Goal: Task Accomplishment & Management: Manage account settings

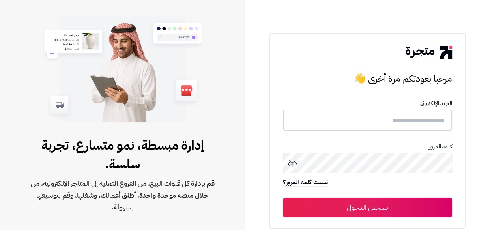
type input "**********"
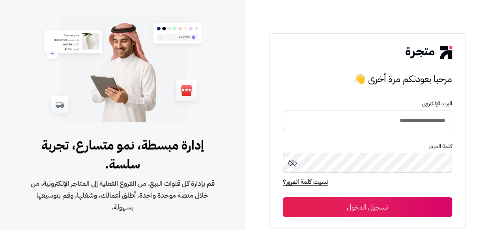
click at [368, 205] on button "تسجيل الدخول" at bounding box center [367, 207] width 169 height 20
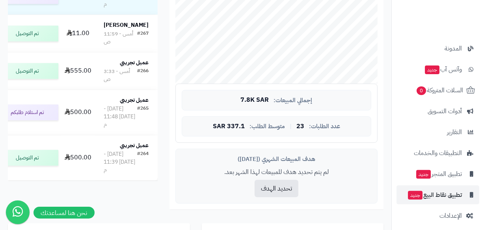
scroll to position [193, 0]
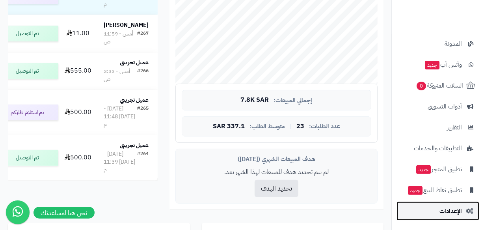
click at [430, 204] on link "الإعدادات" at bounding box center [438, 211] width 83 height 19
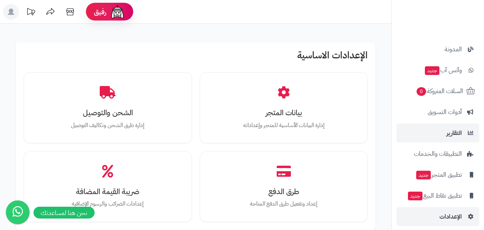
scroll to position [193, 0]
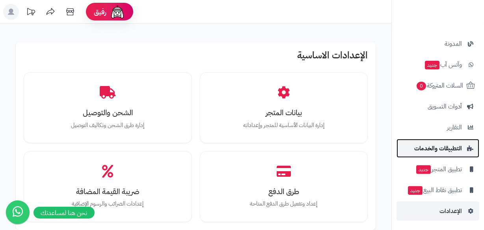
click at [463, 143] on link "التطبيقات والخدمات" at bounding box center [438, 148] width 83 height 19
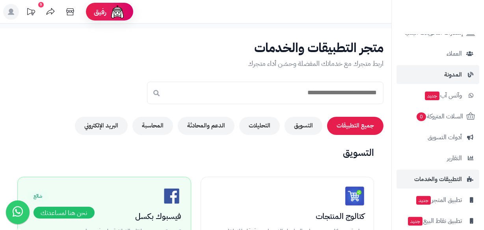
scroll to position [179, 0]
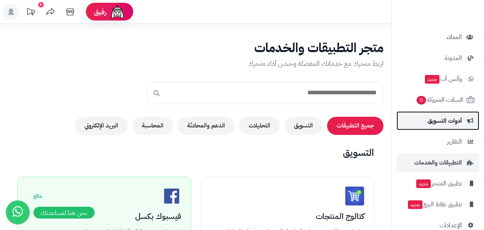
click at [452, 127] on link "أدوات التسويق" at bounding box center [438, 120] width 83 height 19
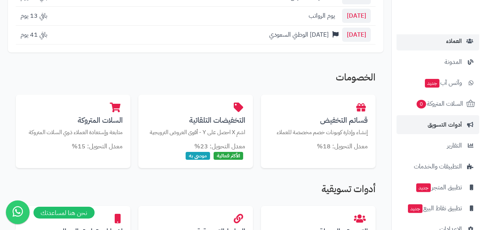
scroll to position [179, 0]
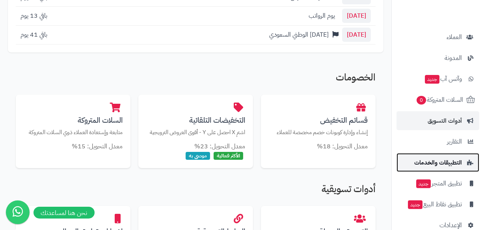
click at [454, 165] on span "التطبيقات والخدمات" at bounding box center [438, 162] width 48 height 11
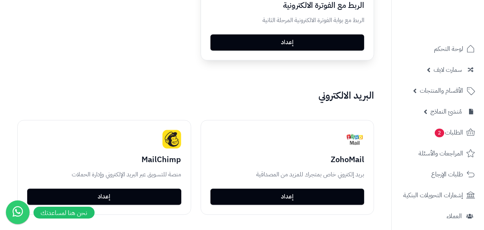
scroll to position [1756, 0]
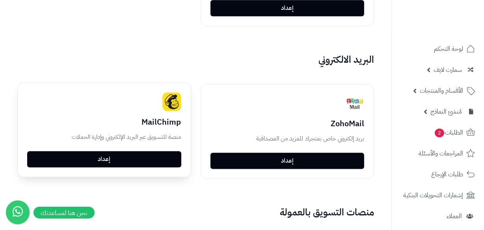
click at [176, 98] on img at bounding box center [171, 101] width 19 height 19
click at [154, 166] on div "MailChimp منصة للتسويق عبر البريد الإلكتروني وإدارة الحملات إعداد" at bounding box center [104, 130] width 173 height 94
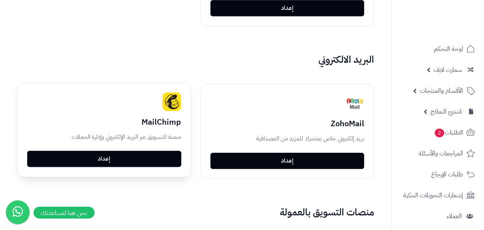
click at [155, 162] on link "إعداد" at bounding box center [104, 159] width 154 height 17
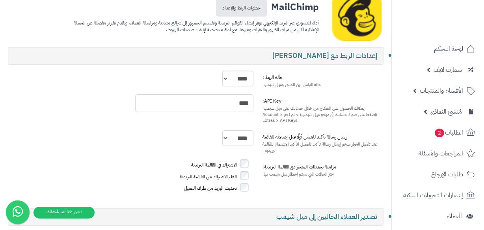
scroll to position [71, 0]
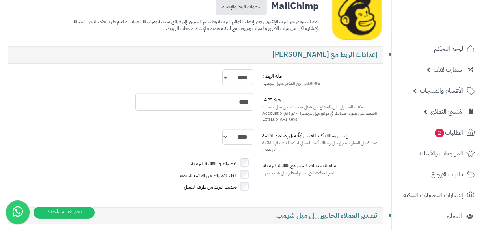
click at [241, 80] on select "**** ****" at bounding box center [237, 77] width 31 height 16
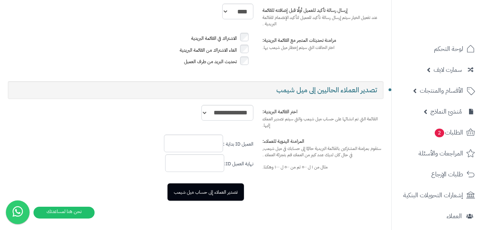
scroll to position [179, 0]
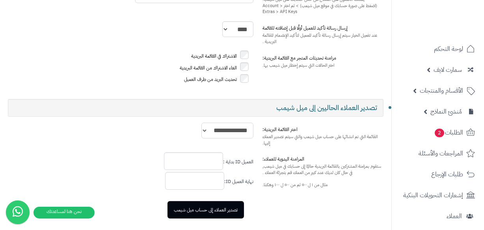
click at [237, 127] on select "**********" at bounding box center [228, 131] width 52 height 16
drag, startPoint x: 237, startPoint y: 127, endPoint x: 238, endPoint y: 131, distance: 4.5
click at [237, 127] on select "**********" at bounding box center [228, 131] width 52 height 16
click at [211, 157] on input "text" at bounding box center [193, 161] width 59 height 18
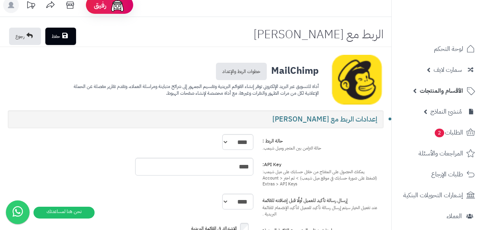
scroll to position [0, 0]
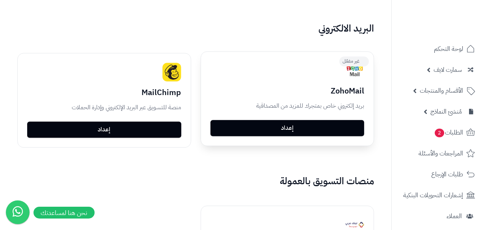
scroll to position [1753, 0]
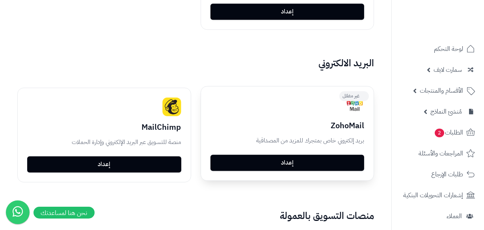
click at [293, 104] on div "غير مفعّل" at bounding box center [288, 105] width 154 height 19
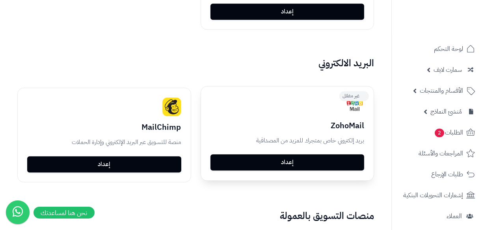
click at [315, 154] on link "إعداد" at bounding box center [288, 162] width 154 height 17
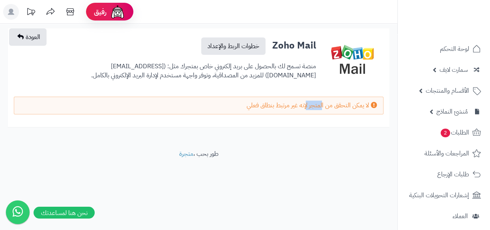
click at [308, 107] on div "لا يمكن التحقق من المتجر لإنه غير مرتبط بنطاق فعلي" at bounding box center [199, 106] width 370 height 18
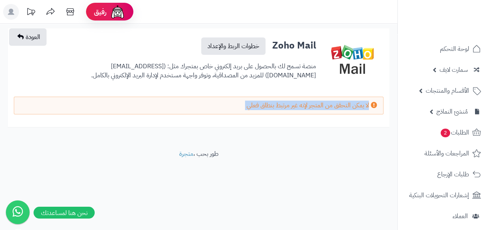
click at [308, 107] on div "لا يمكن التحقق من المتجر لإنه غير مرتبط بنطاق فعلي" at bounding box center [199, 106] width 370 height 18
click at [247, 114] on div "لا يمكن التحقق من المتجر لإنه غير مرتبط بنطاق فعلي" at bounding box center [198, 109] width 381 height 24
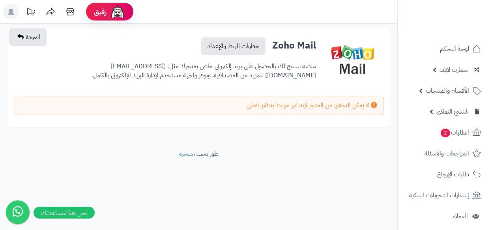
drag, startPoint x: 223, startPoint y: 103, endPoint x: 314, endPoint y: 110, distance: 91.0
click at [397, 103] on div "رفيق ! الطلبات معالجة مكتمل إرجاع المنتجات العملاء المتواجدون الان 22 عملاء منت…" at bounding box center [245, 115] width 490 height 230
click at [257, 120] on div "لا يمكن التحقق من المتجر لإنه غير مرتبط بنطاق فعلي" at bounding box center [198, 109] width 381 height 24
click at [244, 52] on link "خطوات الربط والإعداد" at bounding box center [233, 45] width 64 height 17
